Goal: Information Seeking & Learning: Learn about a topic

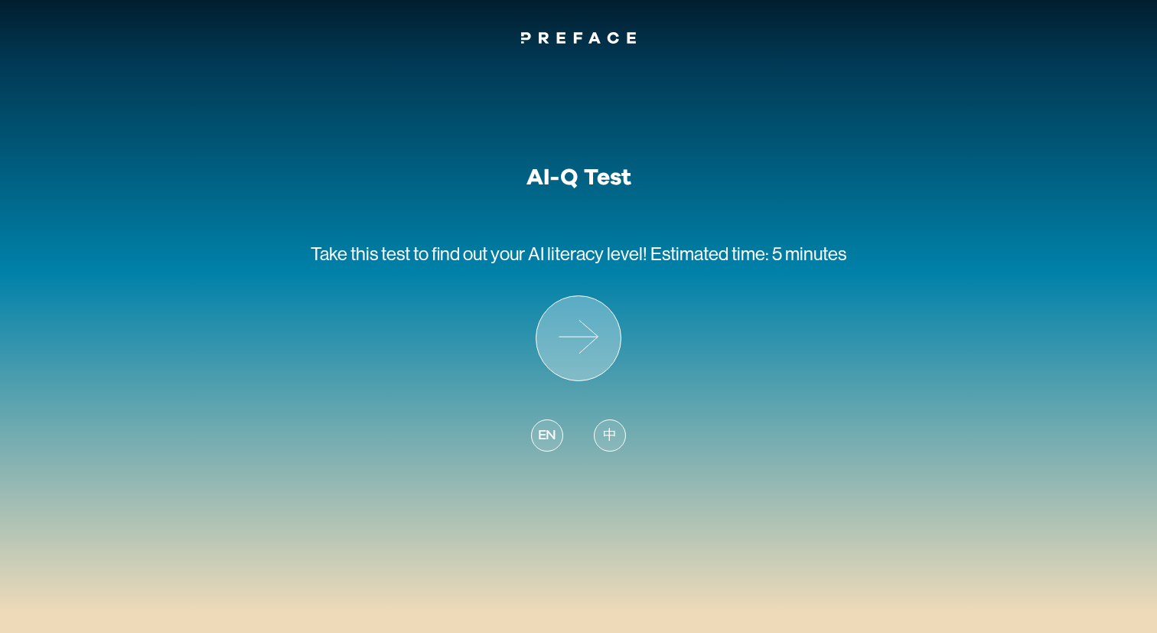
click at [593, 337] on icon at bounding box center [578, 338] width 84 height 84
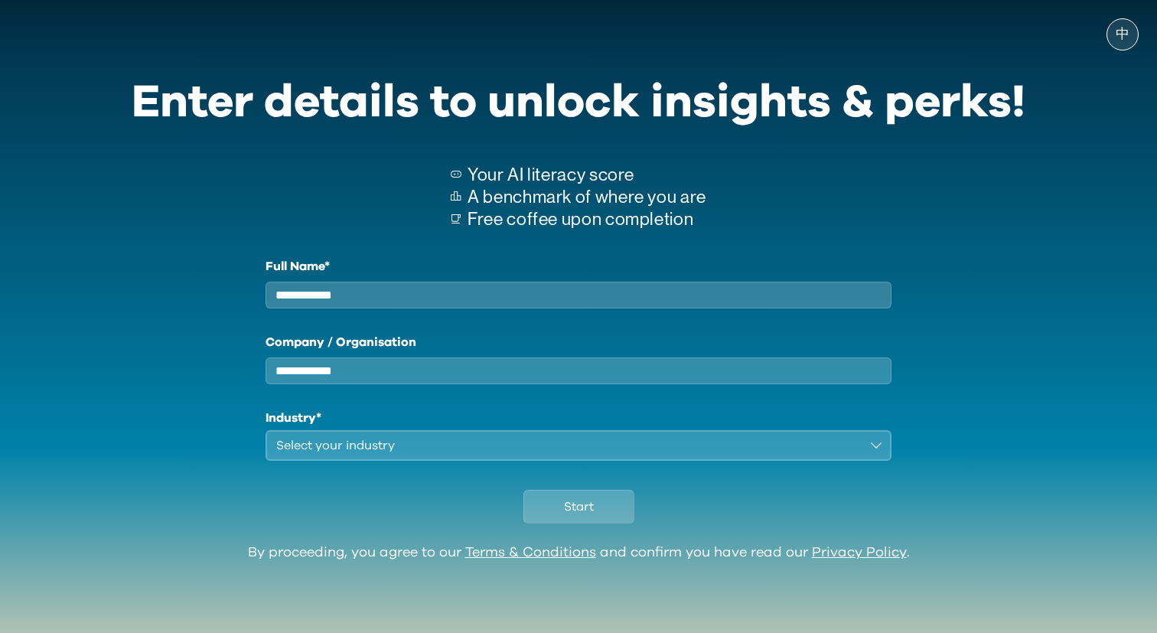
click at [466, 302] on input "Full Name*" at bounding box center [579, 295] width 626 height 27
type input "***"
click at [438, 382] on input "Company / Organisation" at bounding box center [579, 370] width 626 height 27
type input "***"
click at [428, 455] on div "Select your industry" at bounding box center [567, 445] width 583 height 18
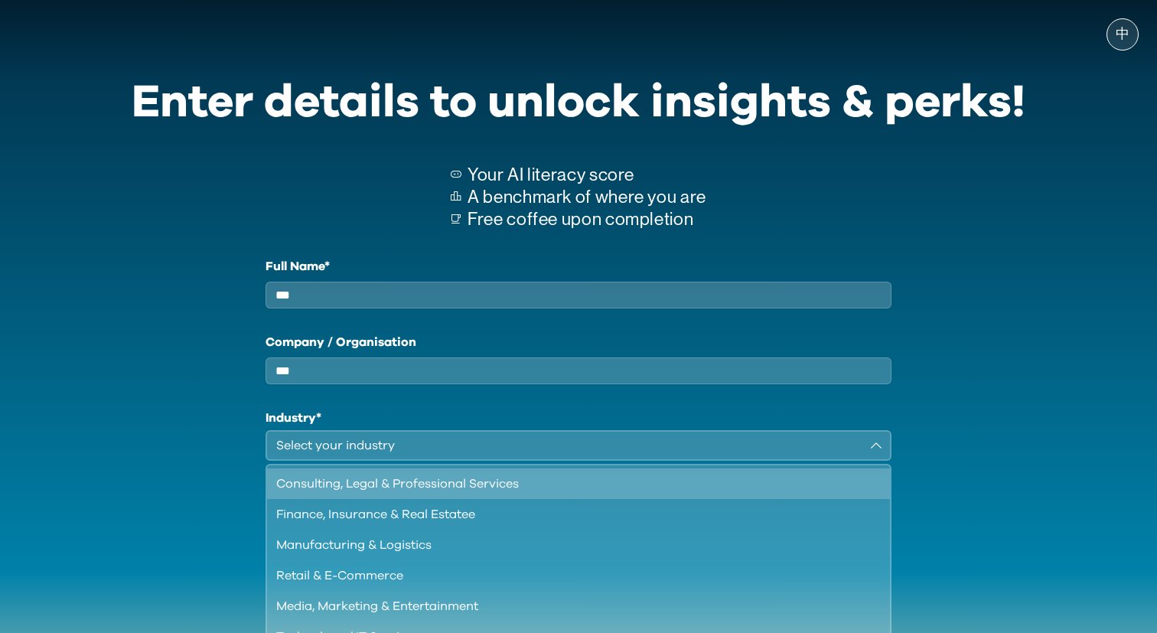
click at [425, 493] on div "Consulting, Legal & Professional Services" at bounding box center [569, 483] width 586 height 18
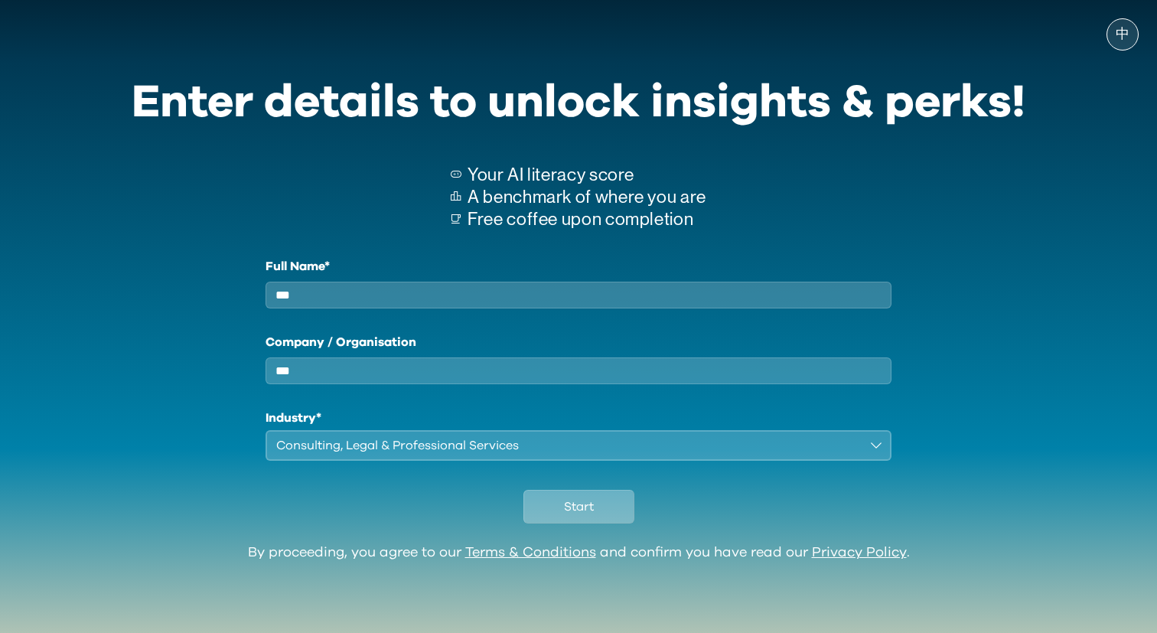
click at [567, 516] on span "Start" at bounding box center [579, 506] width 30 height 18
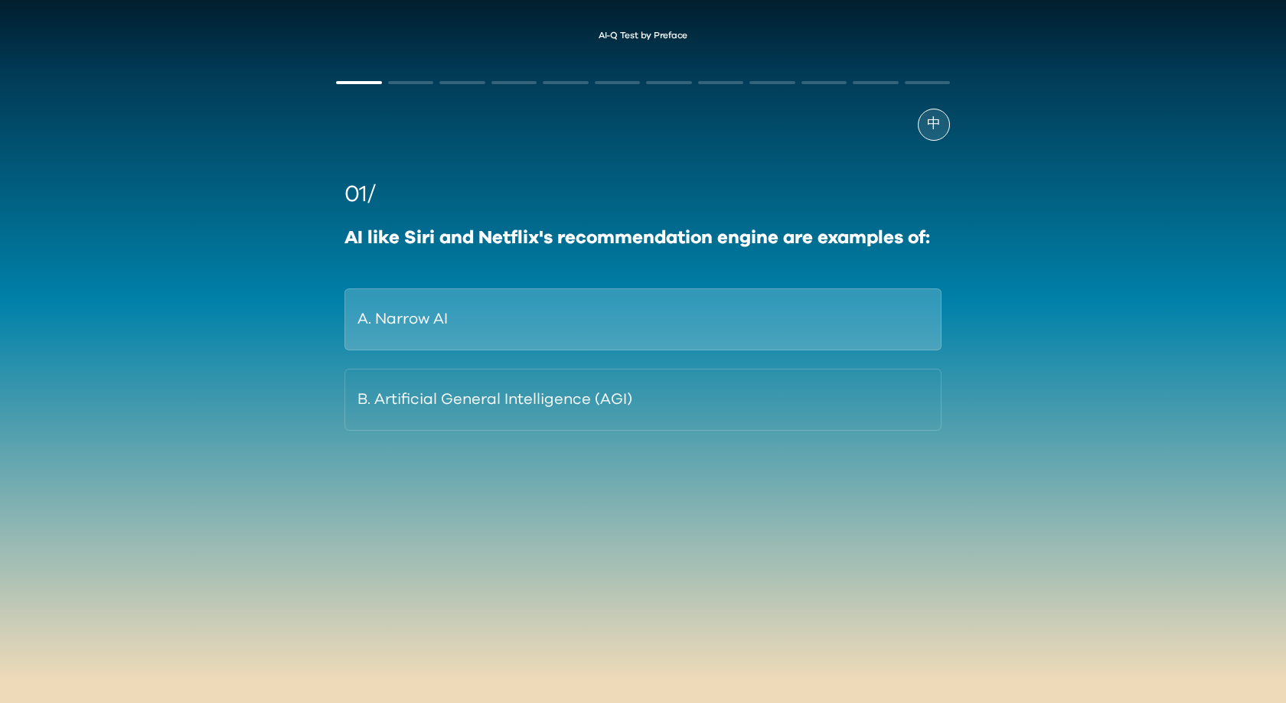
click at [658, 321] on button "A. Narrow AI" at bounding box center [642, 319] width 597 height 62
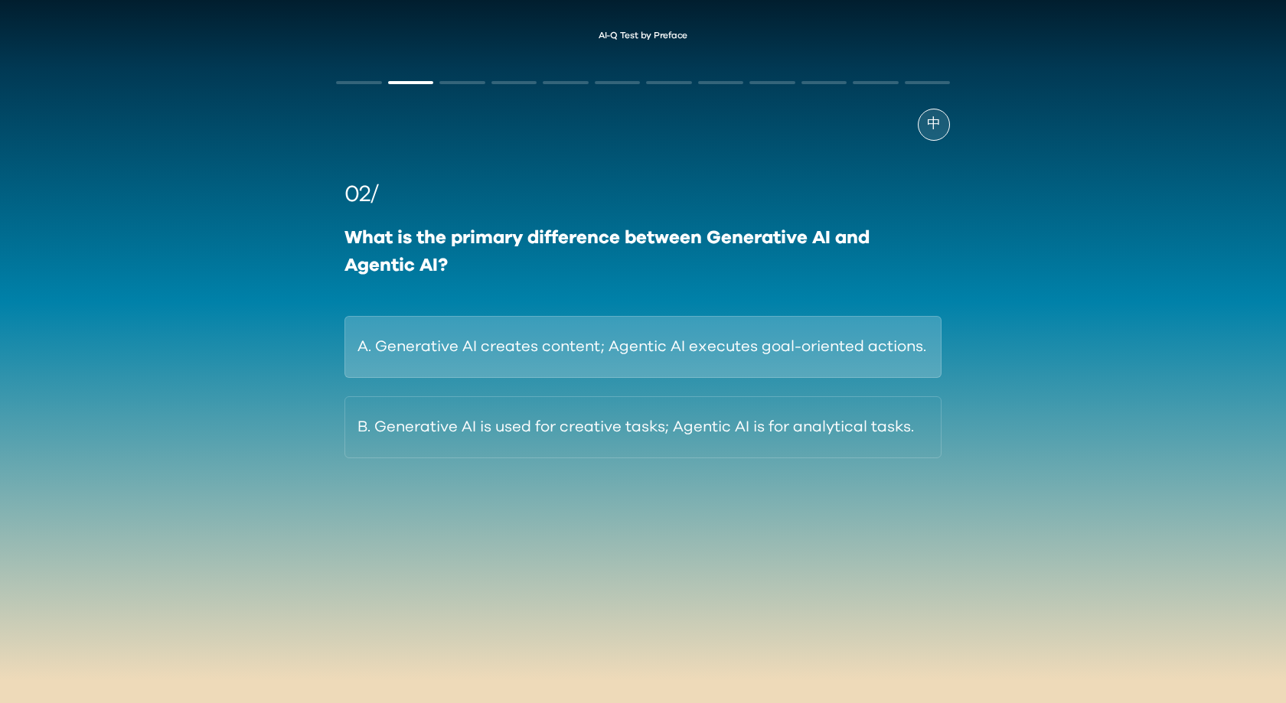
click at [699, 325] on button "A. Generative AI creates content; Agentic AI executes goal-oriented actions." at bounding box center [642, 347] width 597 height 62
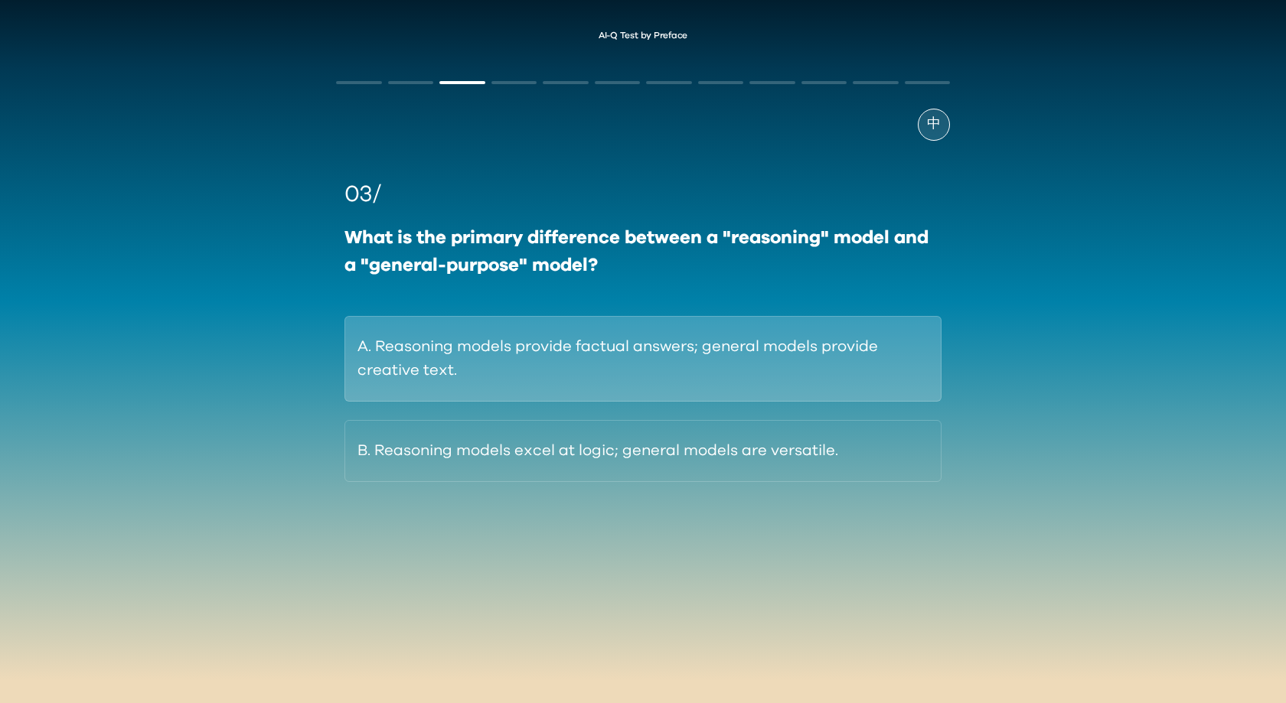
click at [714, 357] on button "A. Reasoning models provide factual answers; general models provide creative te…" at bounding box center [642, 359] width 597 height 86
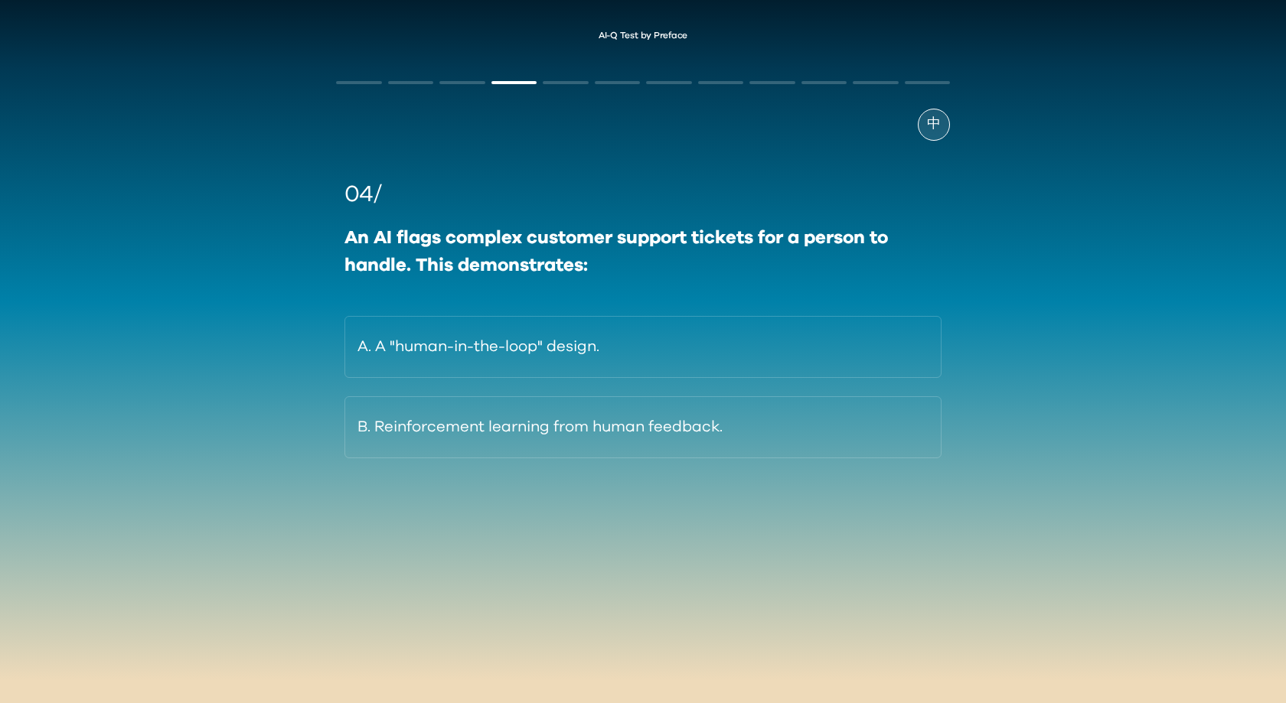
click at [701, 333] on button "A. A "human-in-the-loop" design." at bounding box center [642, 347] width 597 height 62
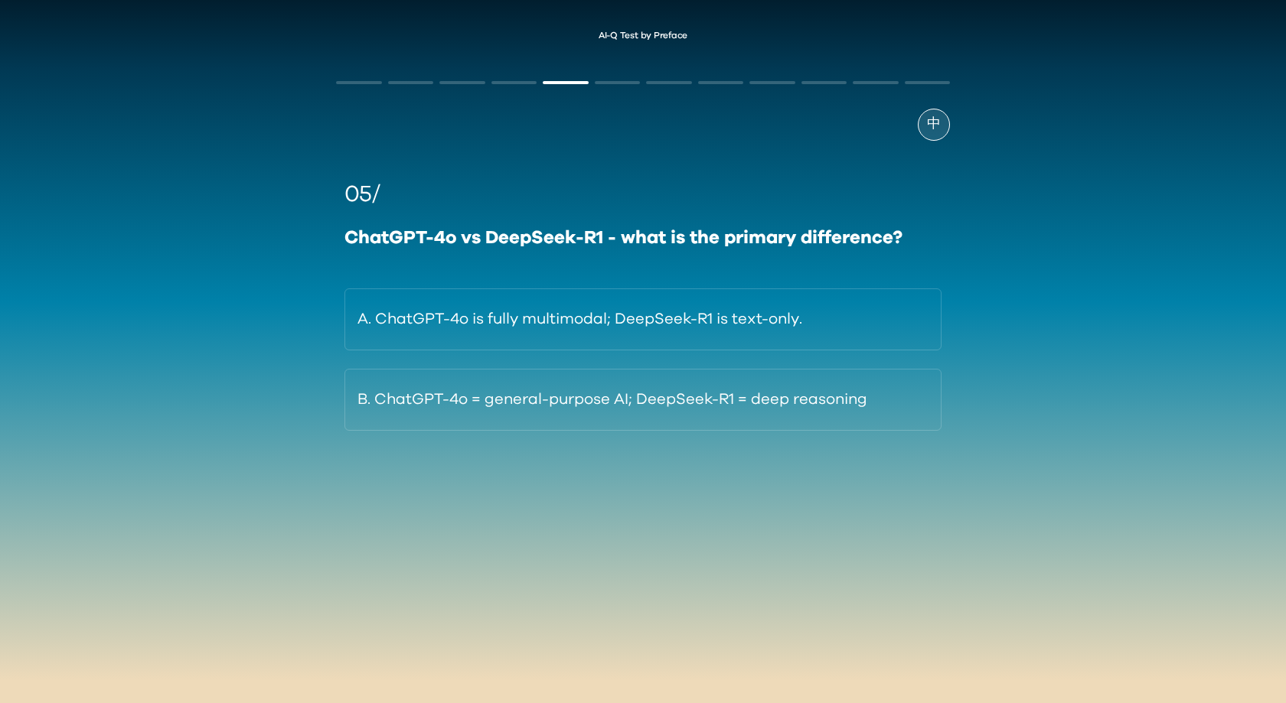
click at [722, 375] on button "B. ChatGPT-4o = general-purpose AI; DeepSeek-R1 = deep reasoning" at bounding box center [642, 400] width 597 height 62
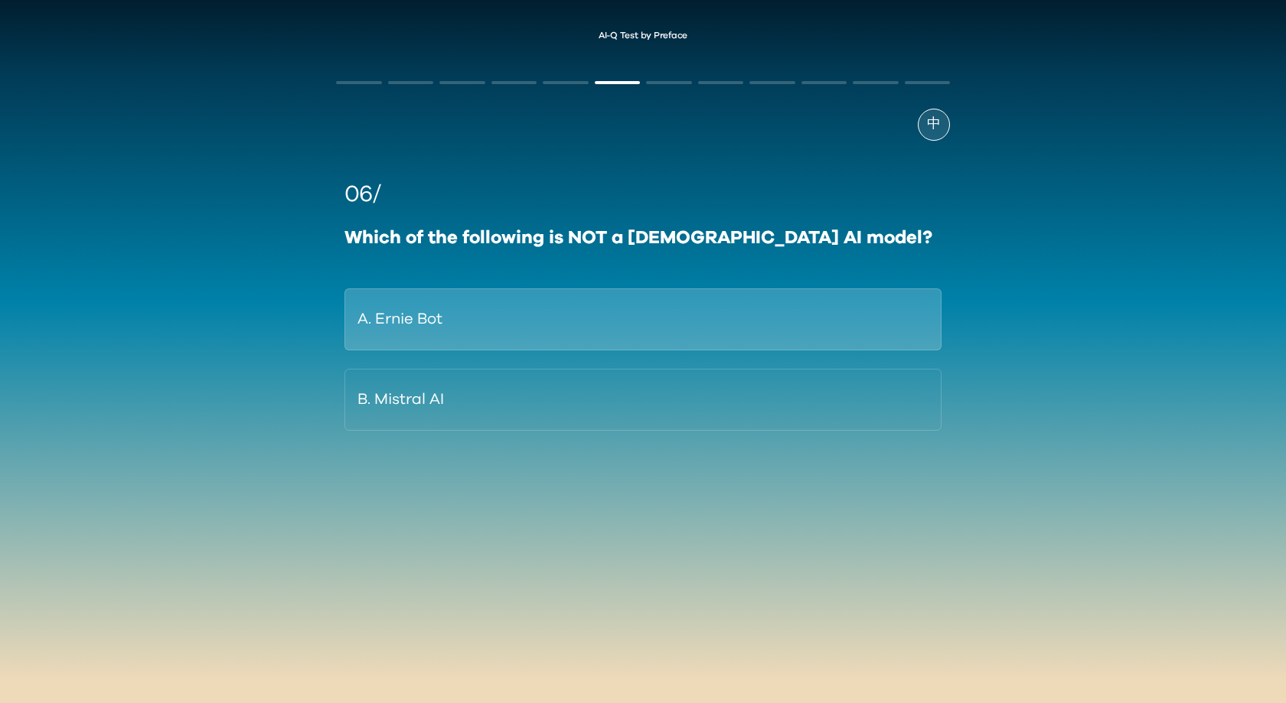
click at [723, 335] on button "A. Ernie Bot" at bounding box center [642, 319] width 597 height 62
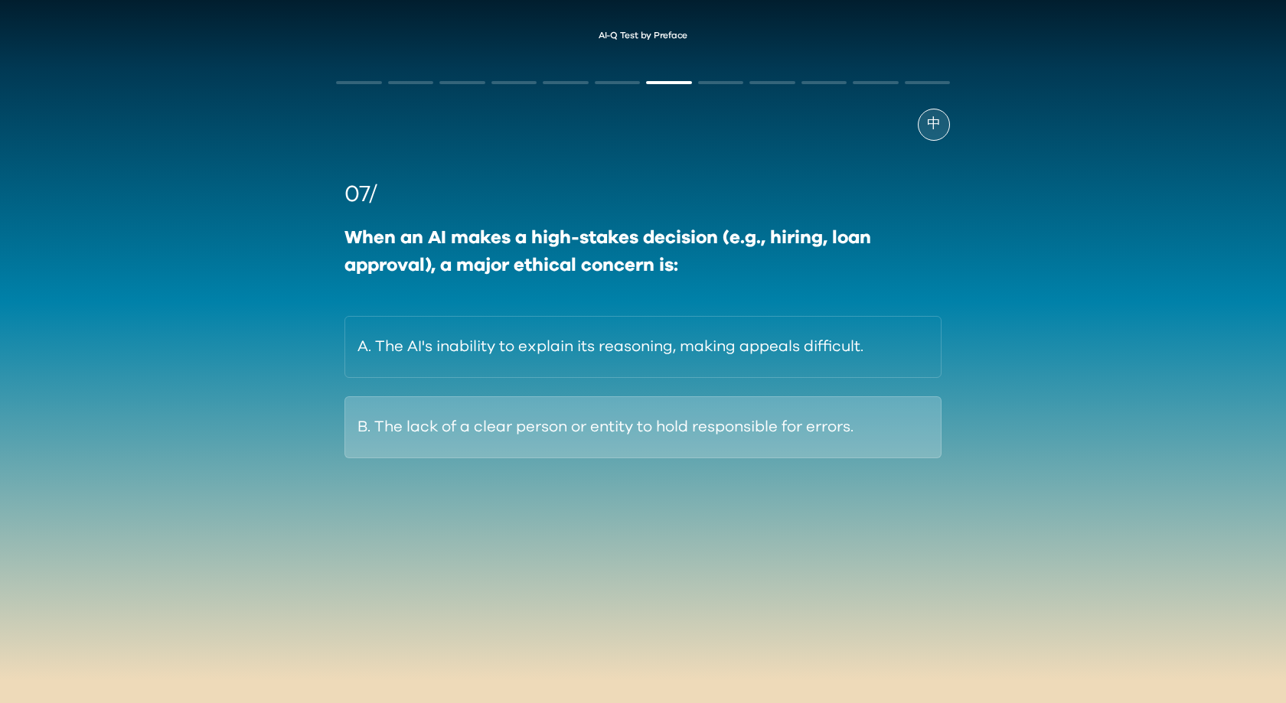
click at [732, 435] on button "B. The lack of a clear person or entity to hold responsible for errors." at bounding box center [642, 427] width 597 height 62
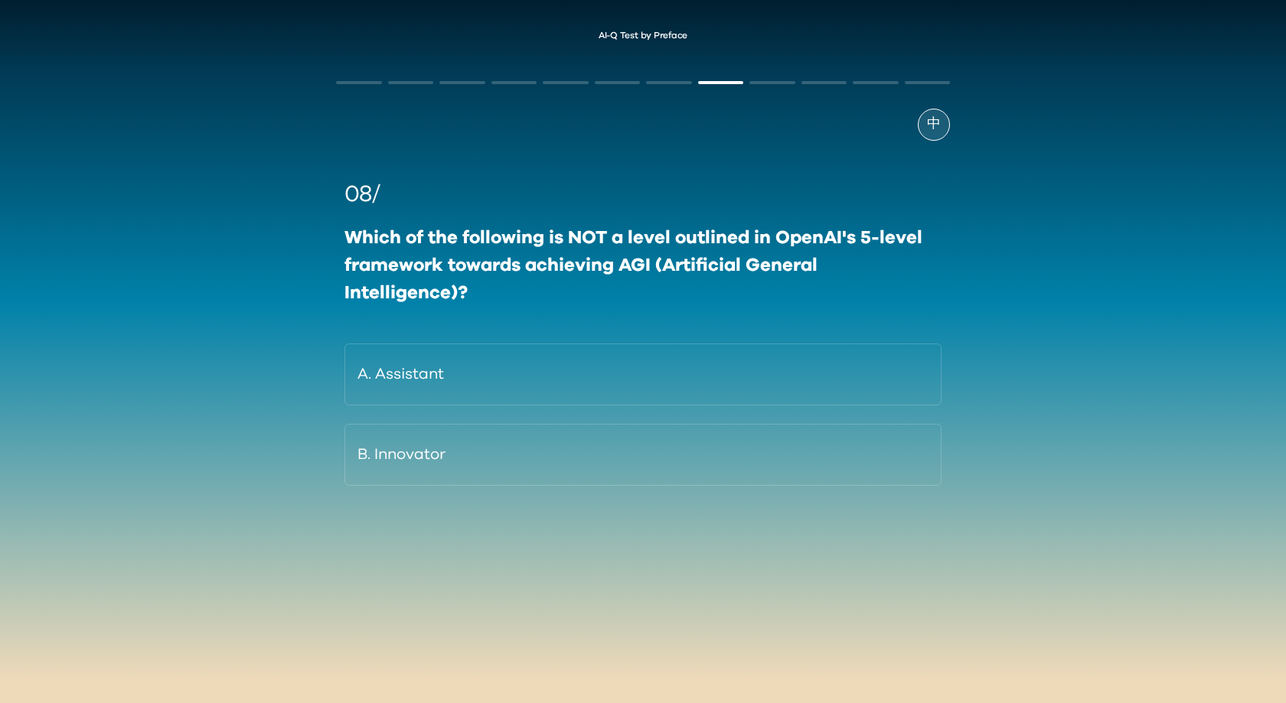
click at [725, 378] on button "A. Assistant" at bounding box center [642, 375] width 597 height 62
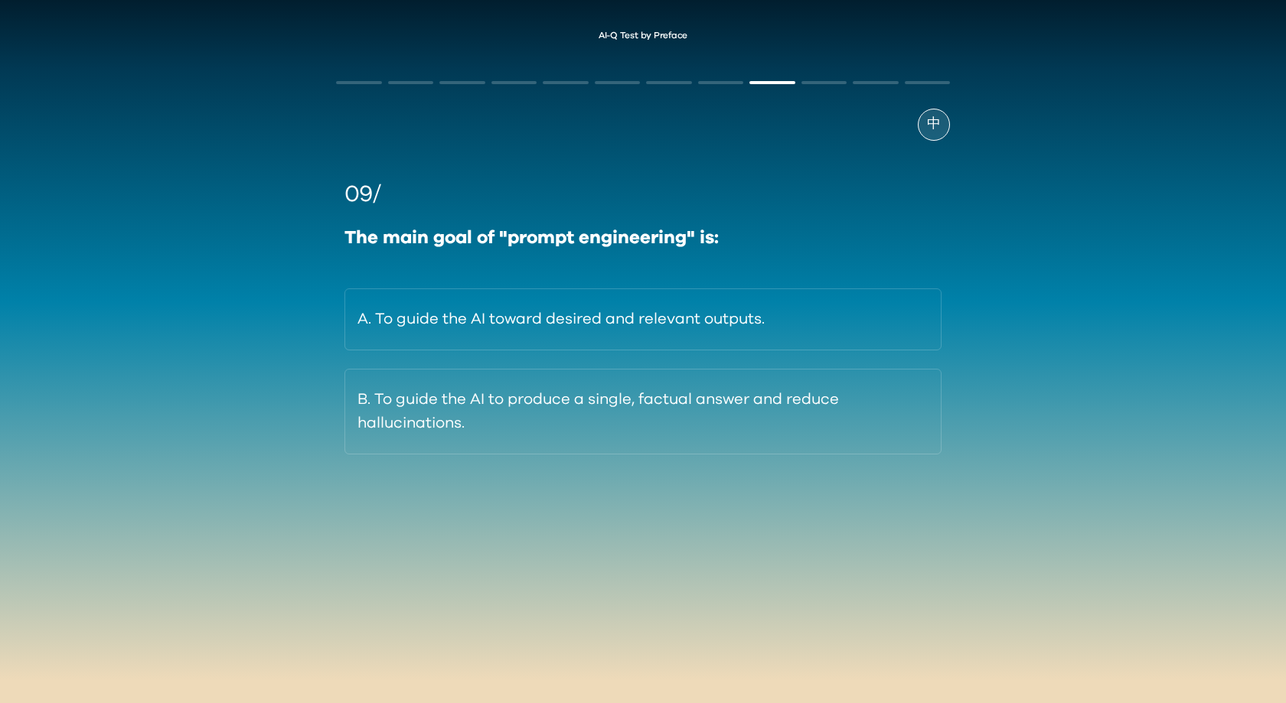
click at [748, 357] on div "A. To guide the AI toward desired and relevant outputs. B. To guide the AI to p…" at bounding box center [642, 371] width 597 height 166
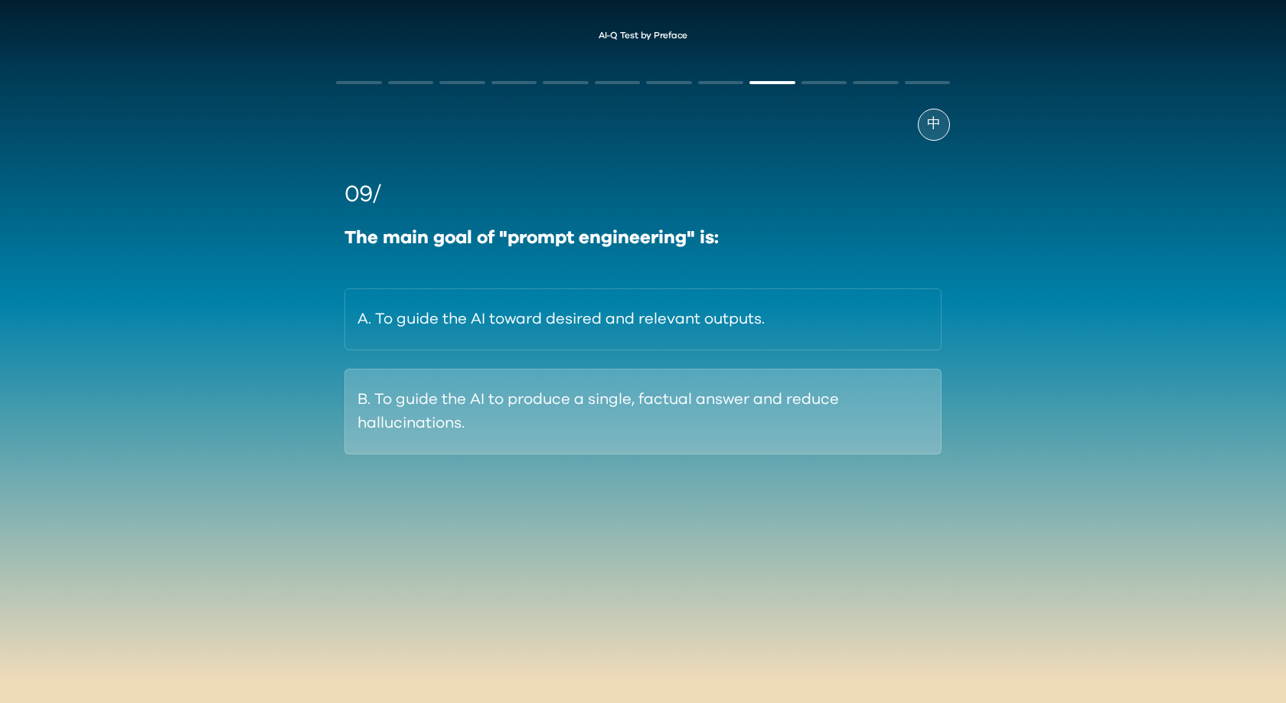
click at [761, 416] on button "B. To guide the AI to produce a single, factual answer and reduce hallucination…" at bounding box center [642, 412] width 597 height 86
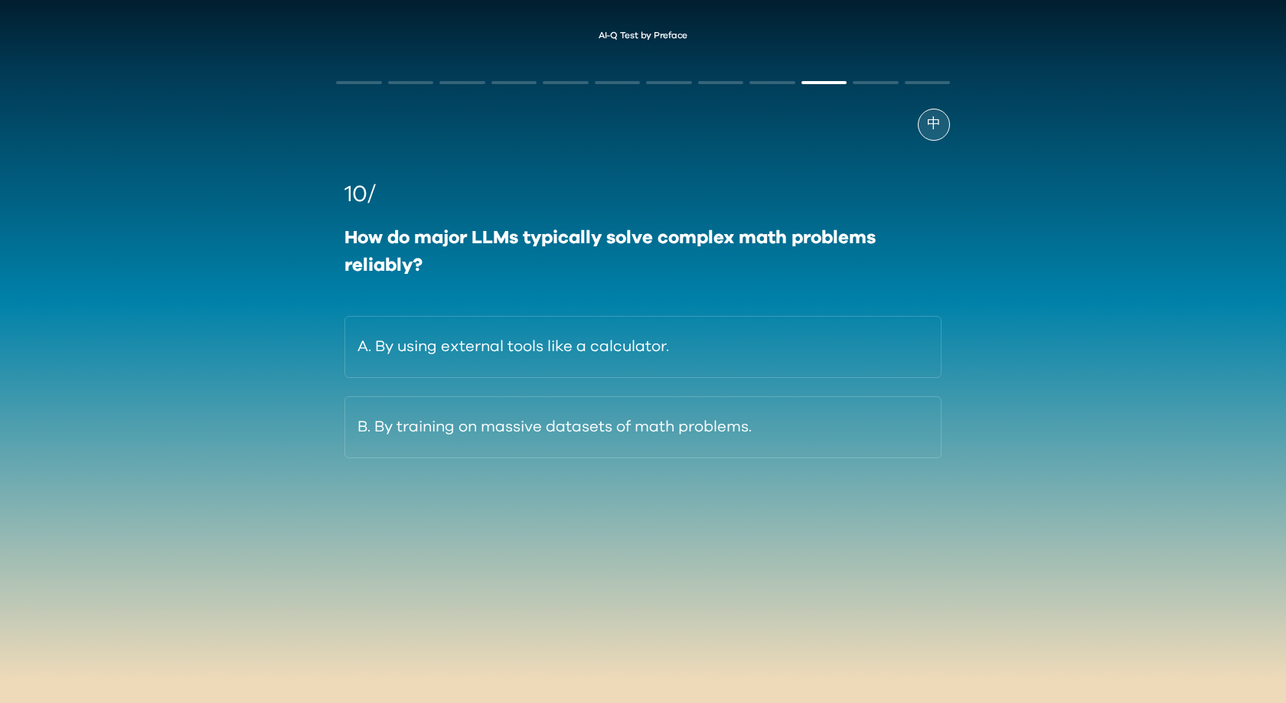
click at [725, 325] on button "A. By using external tools like a calculator." at bounding box center [642, 347] width 597 height 62
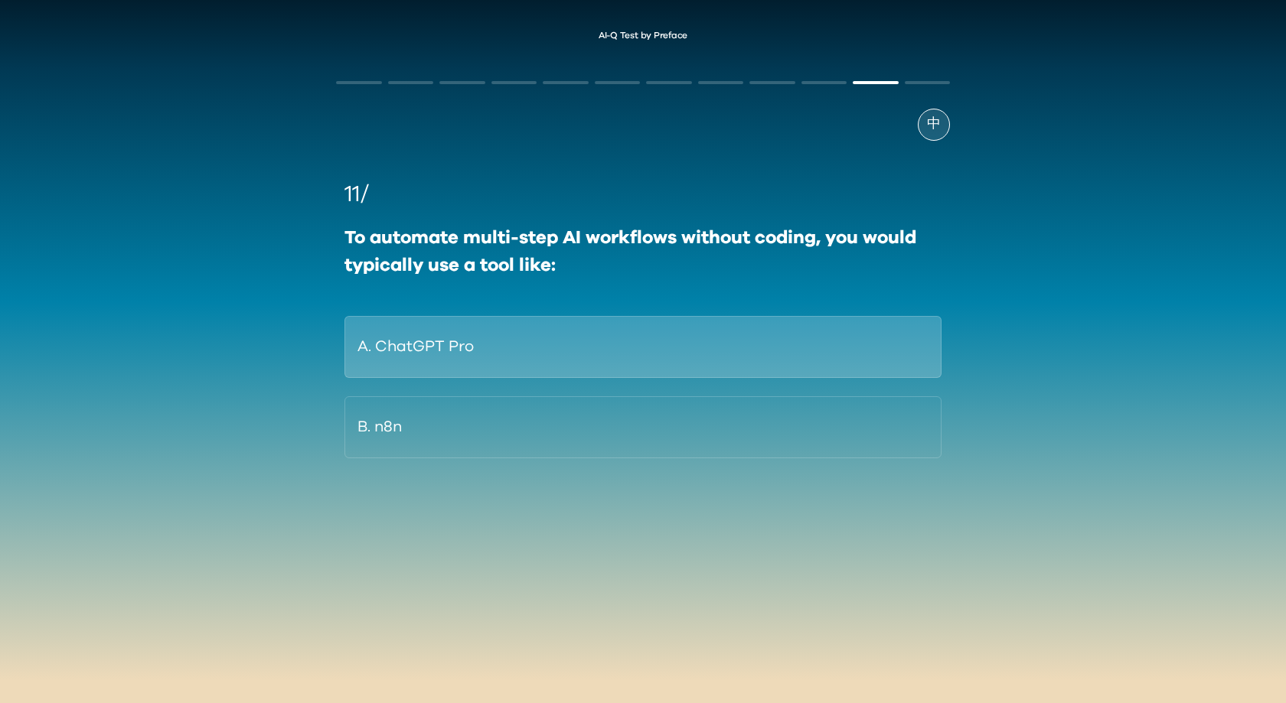
click at [745, 374] on button "A. ChatGPT Pro" at bounding box center [642, 347] width 597 height 62
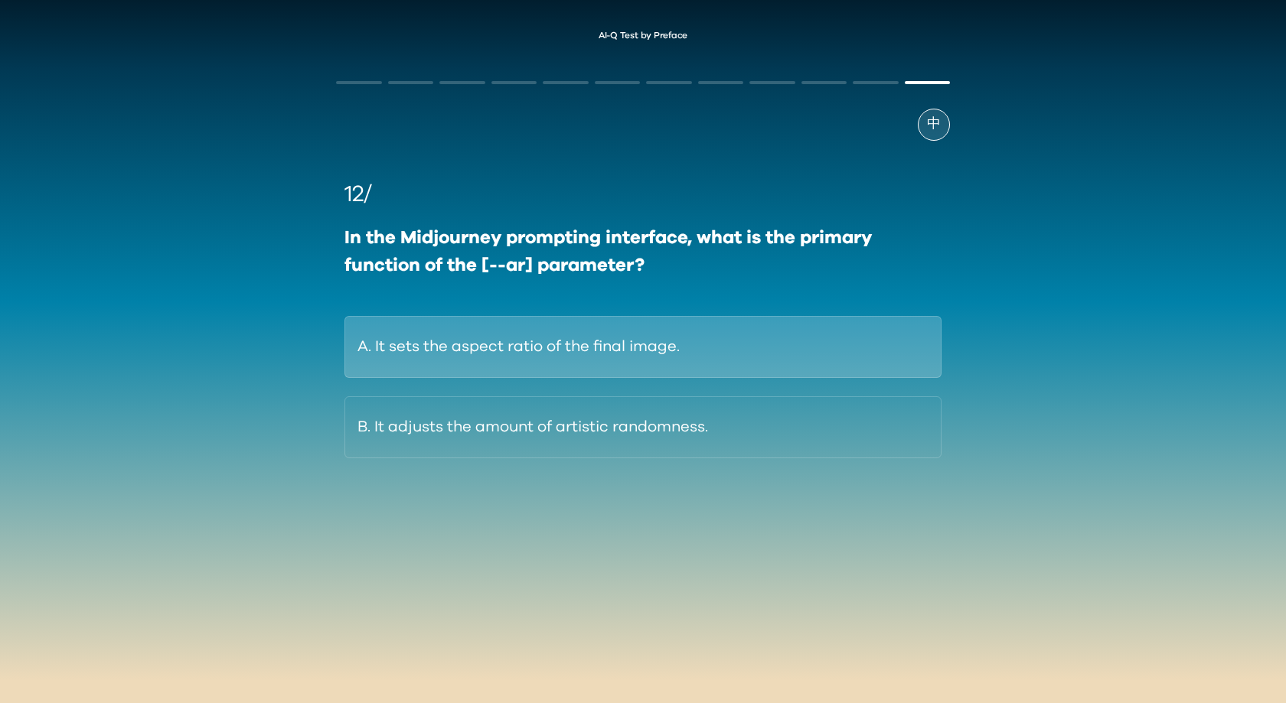
click at [744, 368] on button "A. It sets the aspect ratio of the final image." at bounding box center [642, 347] width 597 height 62
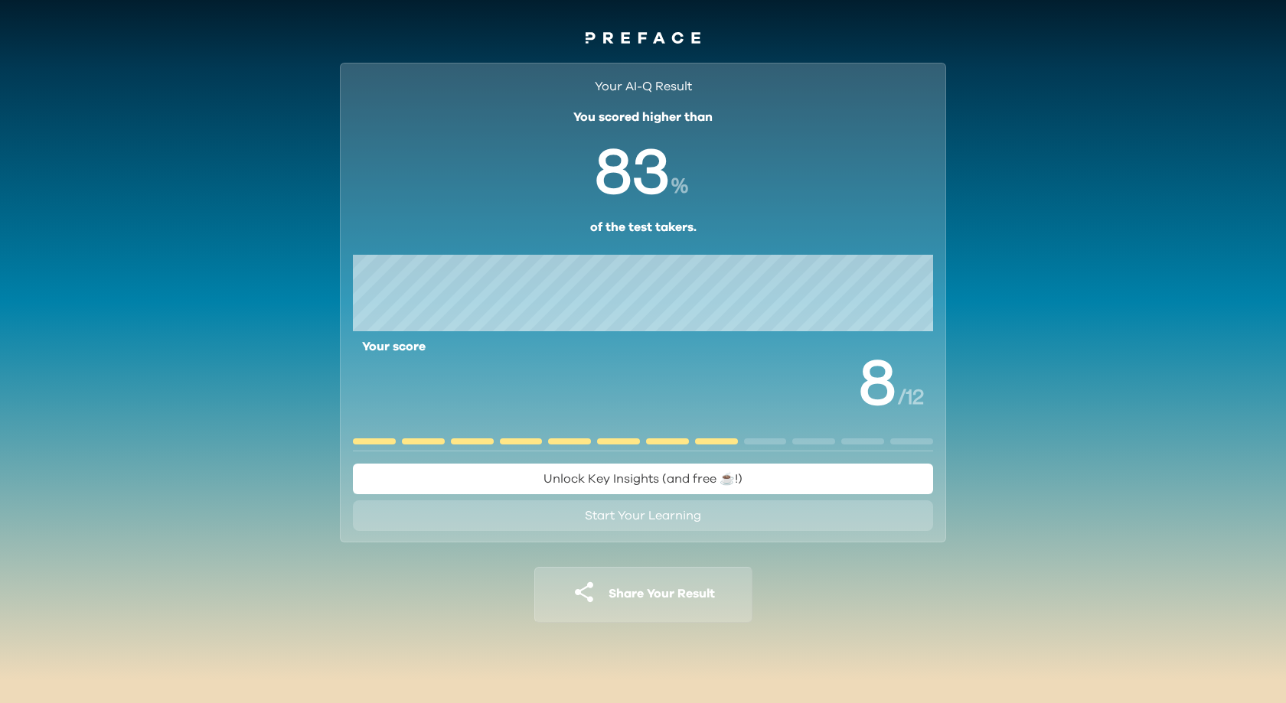
click at [717, 605] on button "Share Your Result" at bounding box center [643, 595] width 218 height 56
click at [1106, 348] on div "Your AI-Q Result You scored higher than % of the test takers. Your score / 12 U…" at bounding box center [643, 354] width 1286 height 611
